Goal: Communication & Community: Ask a question

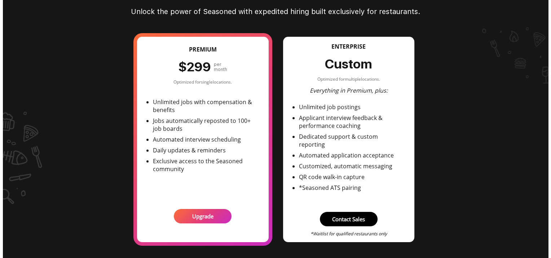
scroll to position [72, 0]
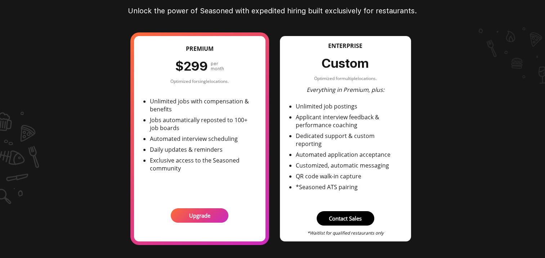
click at [349, 211] on button "Contact Sales" at bounding box center [346, 218] width 58 height 14
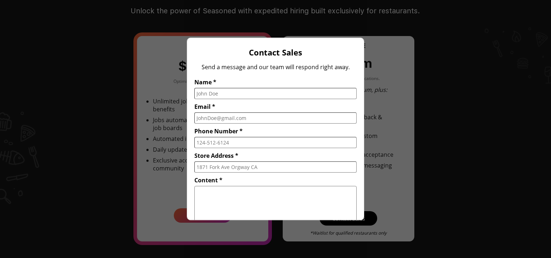
click at [234, 93] on input "Name *" at bounding box center [275, 93] width 162 height 11
type input "[PERSON_NAME]"
click at [216, 117] on input "Email *" at bounding box center [275, 117] width 162 height 11
type input "[EMAIL_ADDRESS][DOMAIN_NAME]"
click at [229, 143] on input "Phone Number *" at bounding box center [275, 142] width 162 height 11
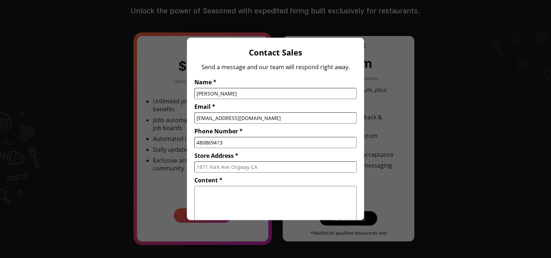
type input "480869413"
click at [229, 159] on label "Store Address *" at bounding box center [275, 162] width 162 height 25
click at [229, 162] on input "Store Address *" at bounding box center [275, 167] width 162 height 11
click at [229, 158] on p "Store Address *" at bounding box center [275, 156] width 162 height 8
click at [229, 162] on input "Store Address *" at bounding box center [275, 167] width 162 height 11
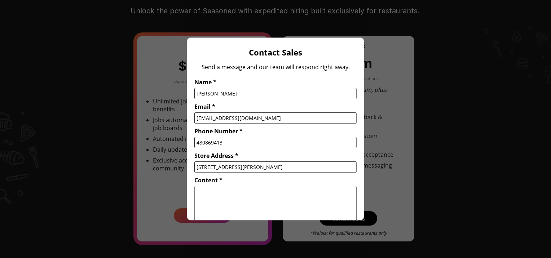
type input "[STREET_ADDRESS][PERSON_NAME]"
click at [228, 177] on p "Content *" at bounding box center [275, 180] width 162 height 8
click at [228, 186] on textarea "Content *" at bounding box center [275, 210] width 162 height 48
click at [229, 203] on textarea "Hello I was looking to use this app to help me find applicants for my restauran…" at bounding box center [275, 210] width 162 height 48
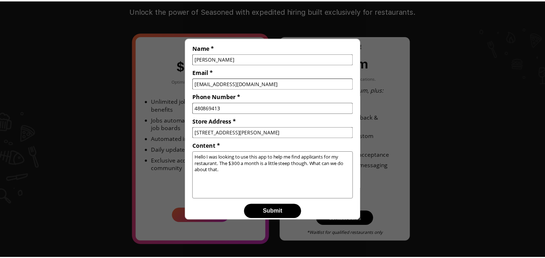
scroll to position [35, 0]
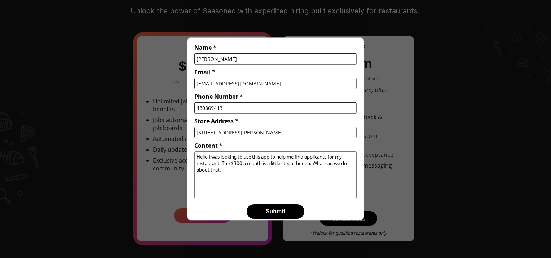
type textarea "Hello I was looking to use this app to help me find applicants for my restauran…"
click at [281, 210] on p "Submit" at bounding box center [275, 212] width 53 height 14
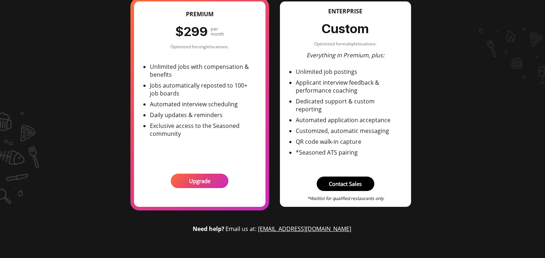
scroll to position [0, 0]
